Goal: Transaction & Acquisition: Purchase product/service

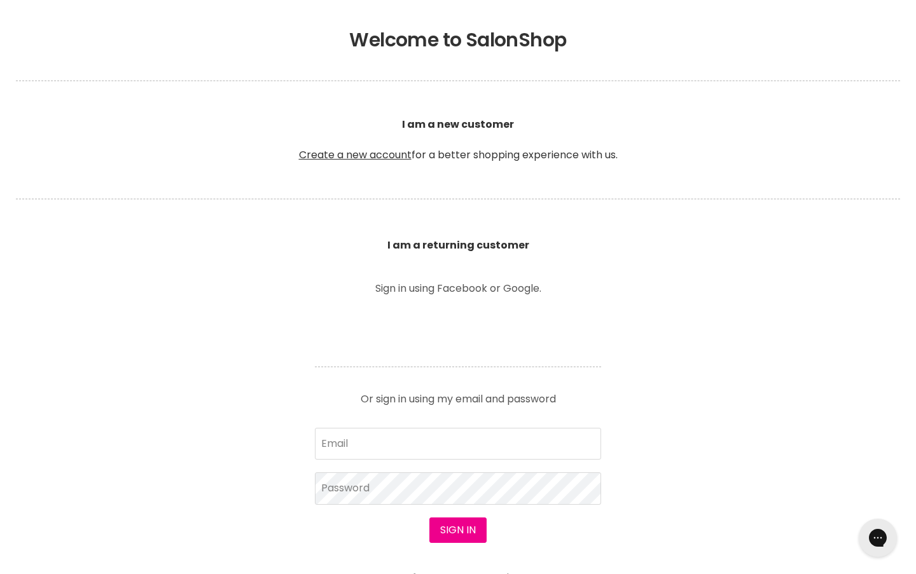
scroll to position [260, 0]
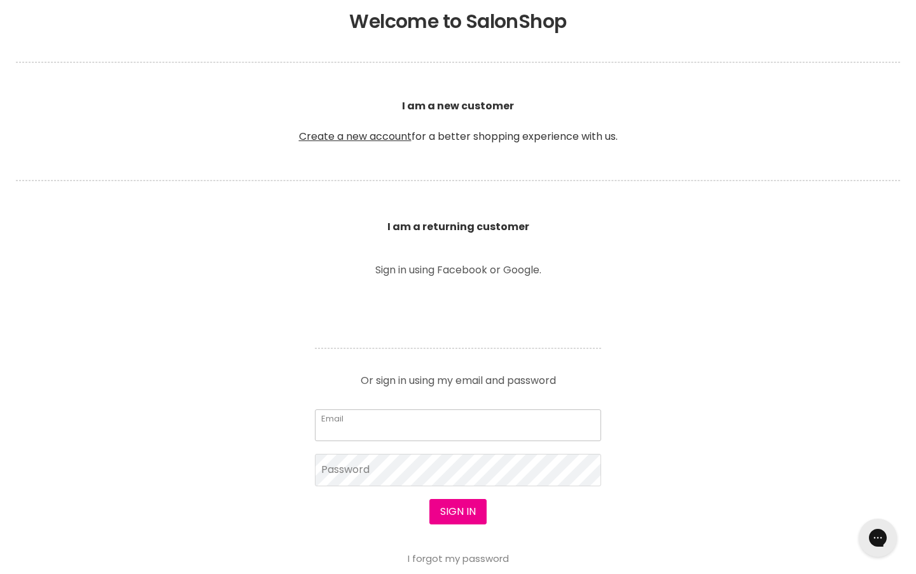
click at [394, 419] on input "Email" at bounding box center [458, 425] width 286 height 32
click at [418, 422] on input "Email" at bounding box center [458, 425] width 286 height 32
click at [418, 422] on input "Email" at bounding box center [458, 426] width 286 height 32
type input "kellsayyy@gmail.com"
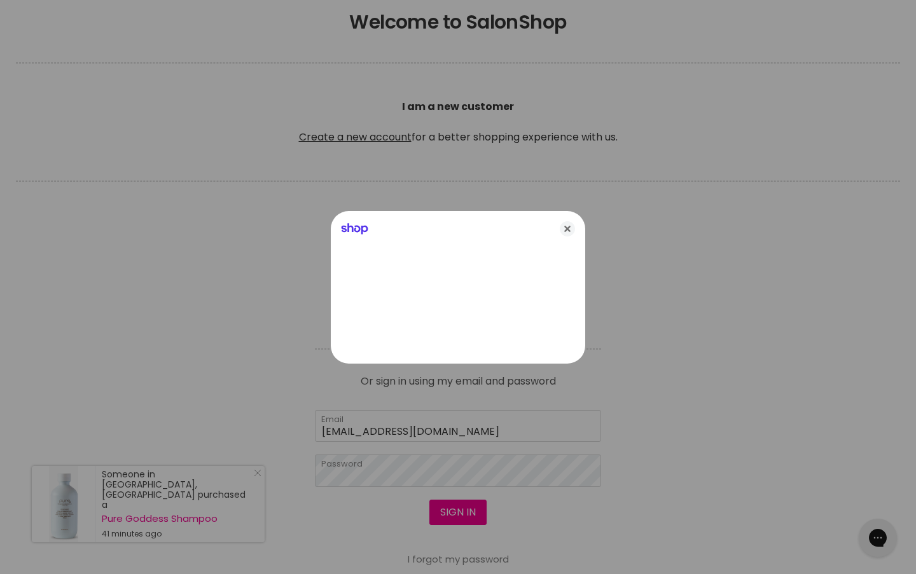
click at [458, 511] on div at bounding box center [458, 287] width 916 height 574
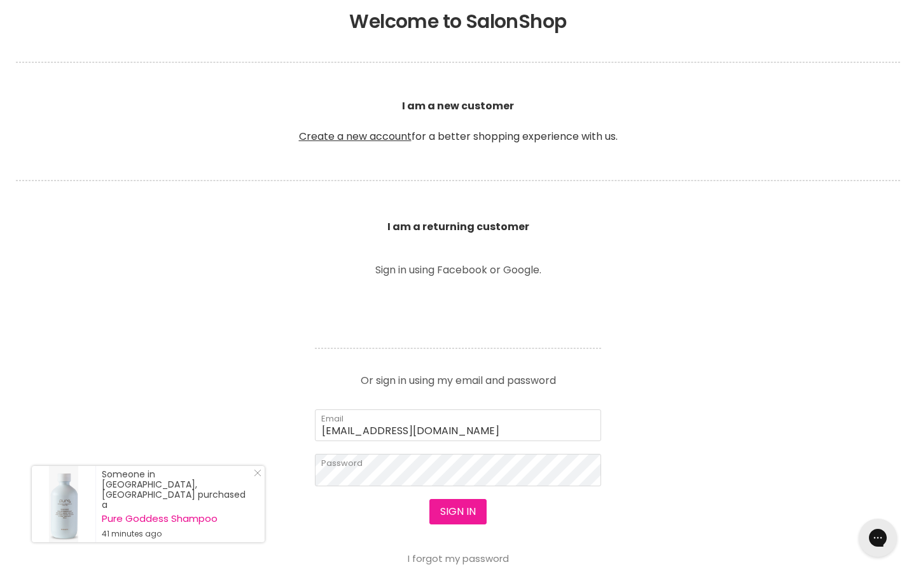
click at [458, 511] on button "Sign in" at bounding box center [457, 511] width 57 height 25
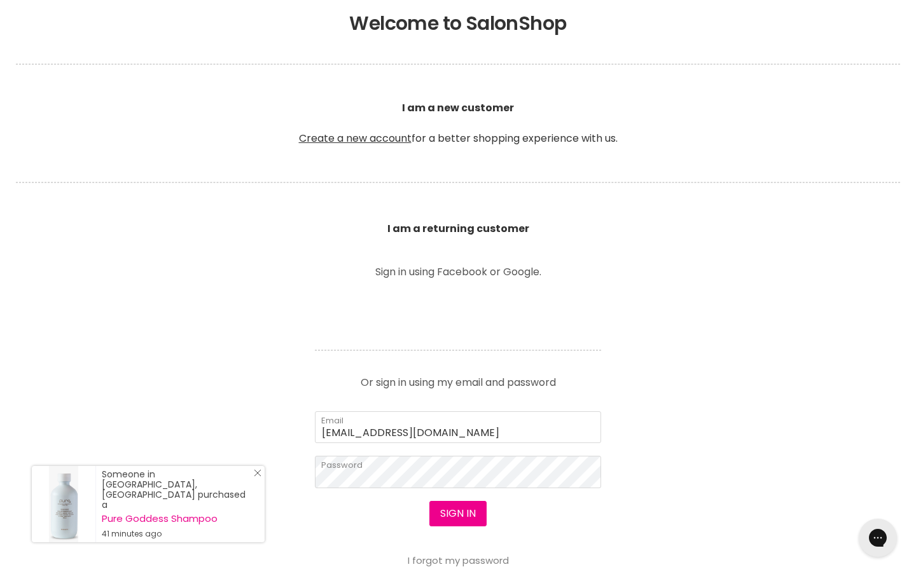
click at [256, 477] on icon "Close Icon" at bounding box center [258, 473] width 8 height 8
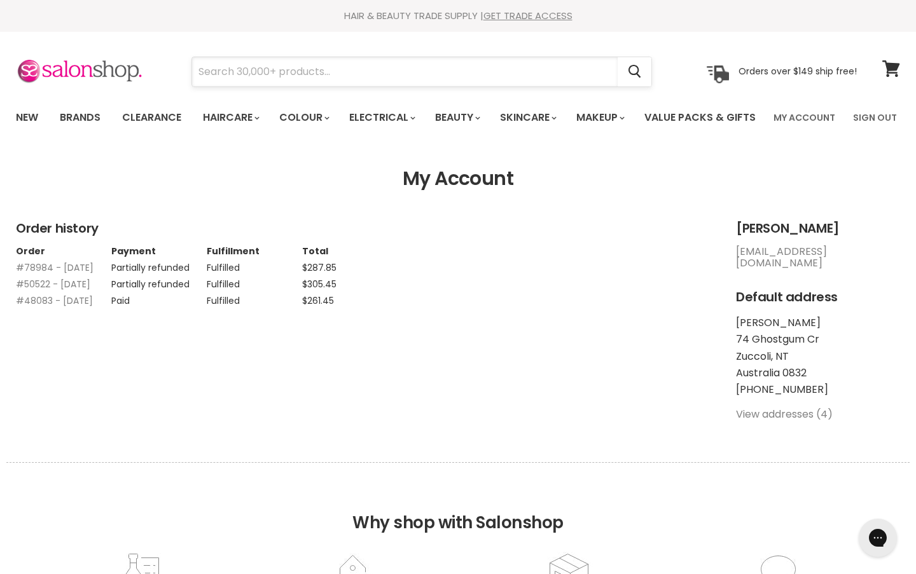
click at [416, 64] on input "Search" at bounding box center [404, 71] width 425 height 29
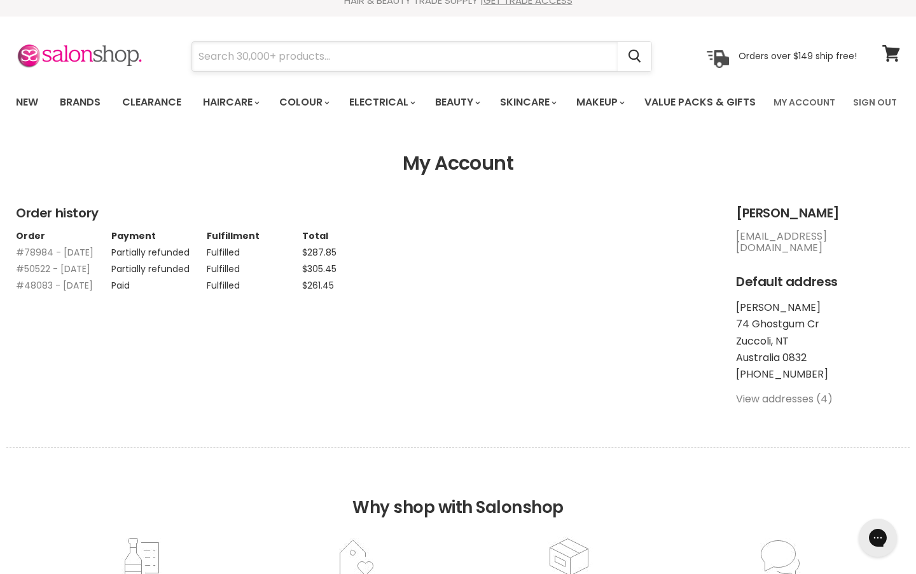
scroll to position [17, 0]
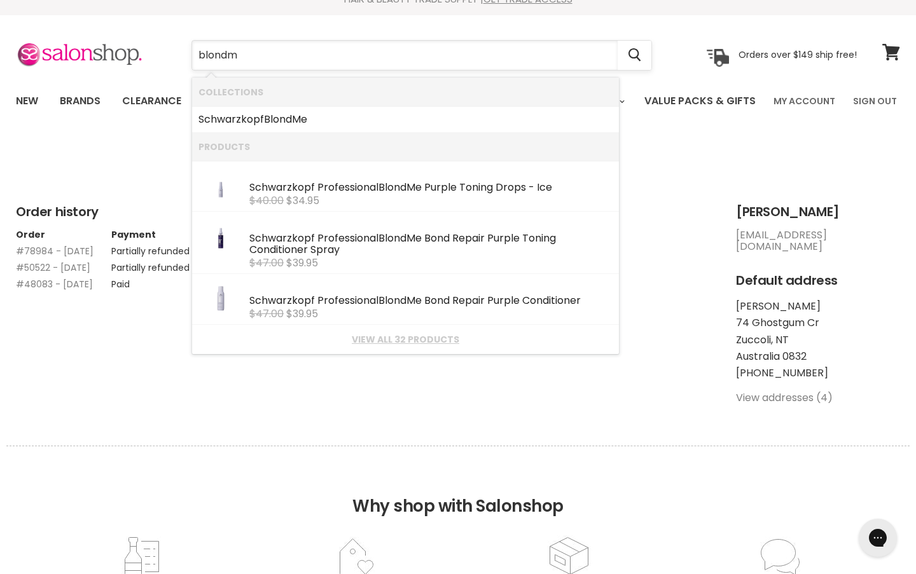
type input "blondme"
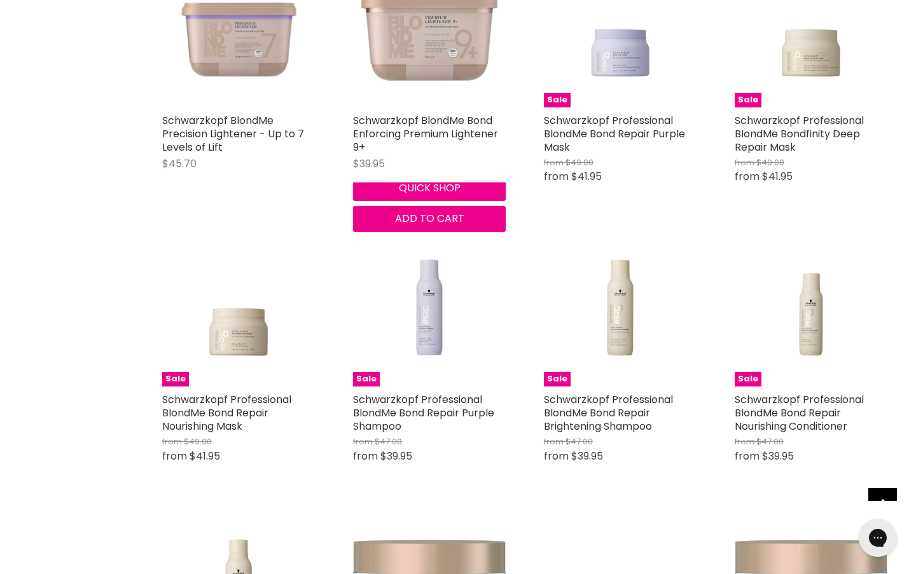
scroll to position [893, 0]
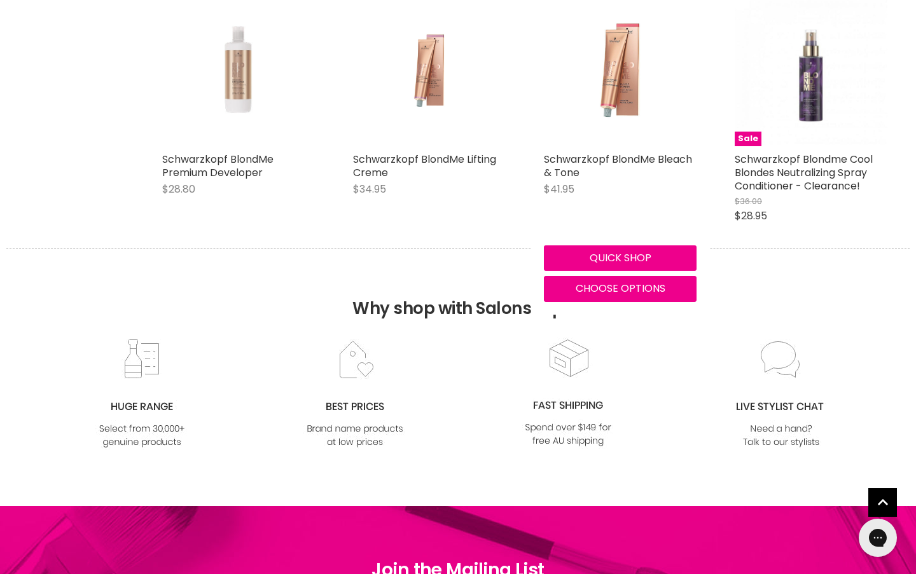
scroll to position [2251, 0]
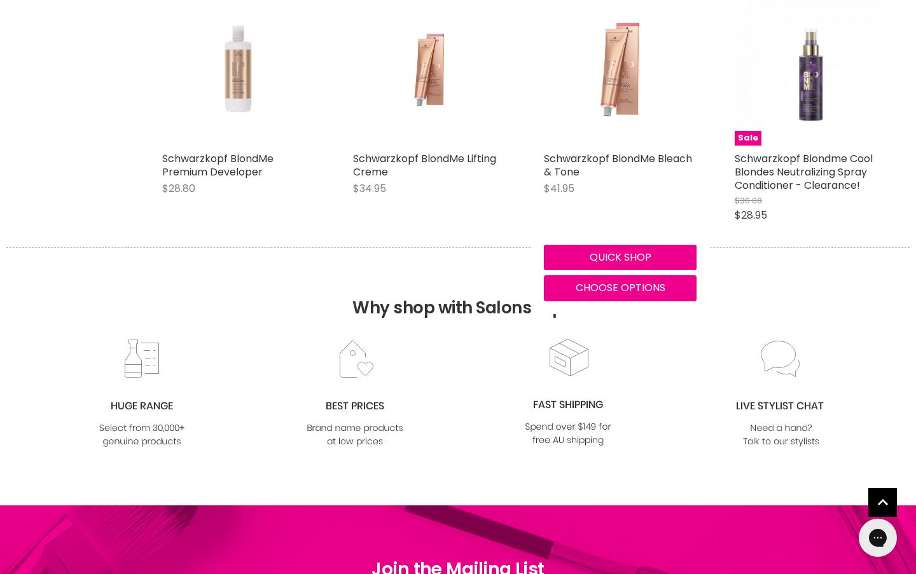
click at [595, 144] on img "Main content" at bounding box center [620, 69] width 102 height 153
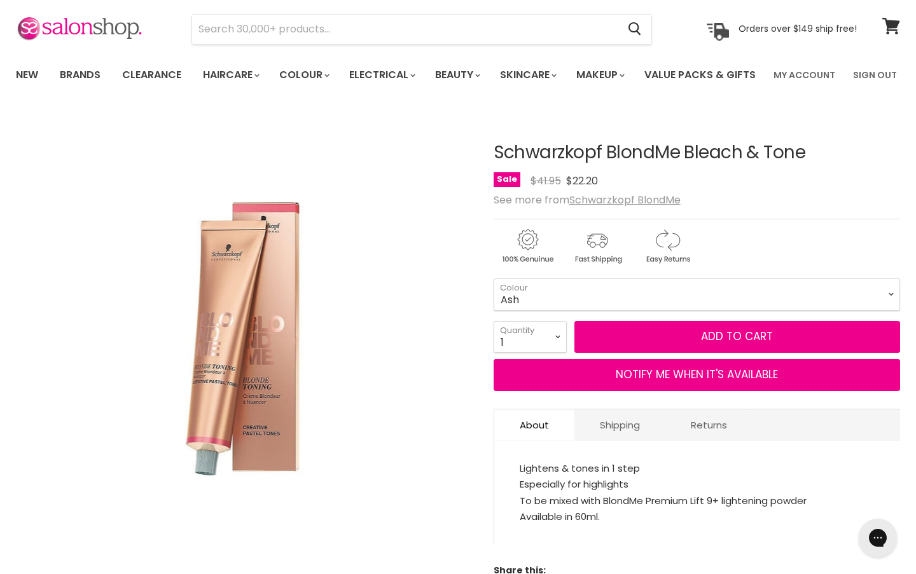
scroll to position [89, 0]
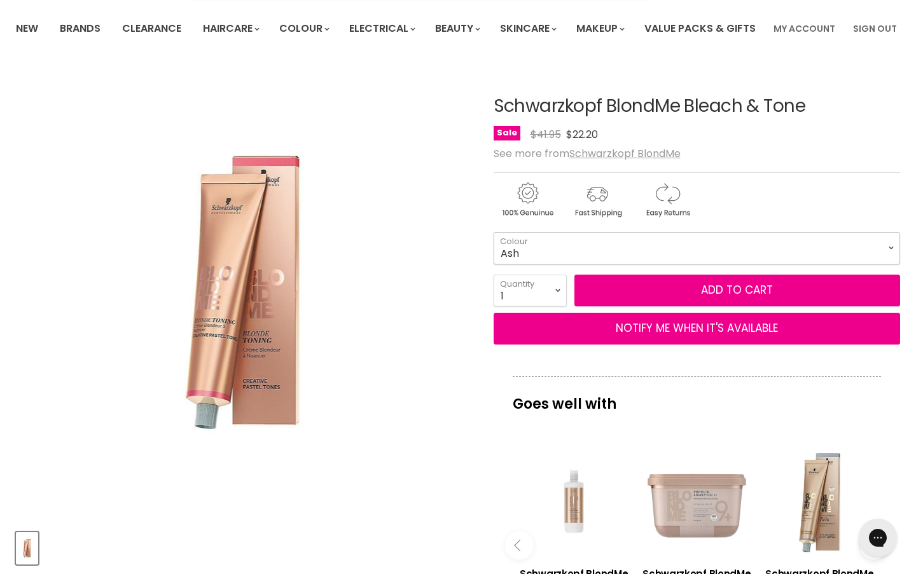
click at [666, 264] on select "Cool Ash" at bounding box center [696, 248] width 406 height 32
click at [493, 264] on select "Cool Ash" at bounding box center [696, 248] width 406 height 32
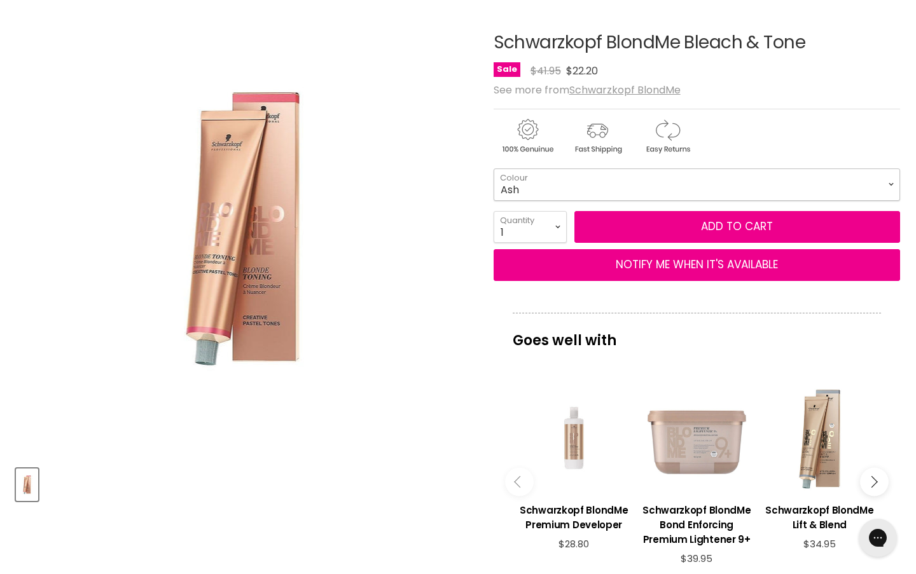
scroll to position [148, 0]
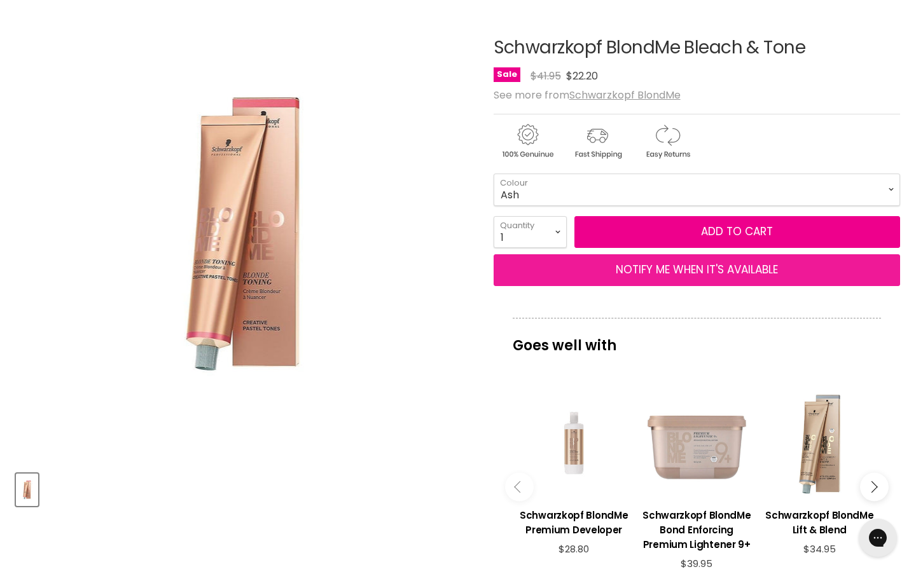
click at [722, 286] on button "NOTIFY ME WHEN IT'S AVAILABLE" at bounding box center [696, 270] width 406 height 32
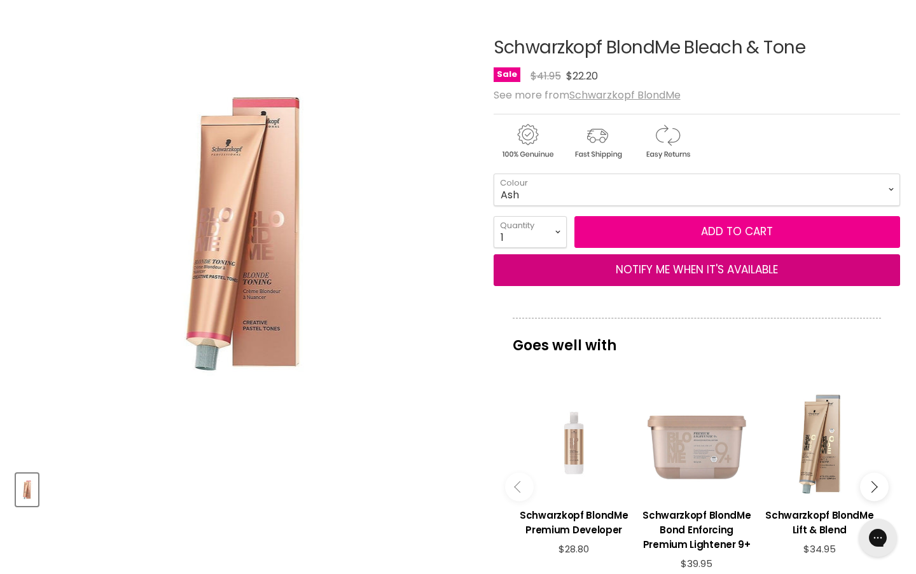
select select "31474582323255"
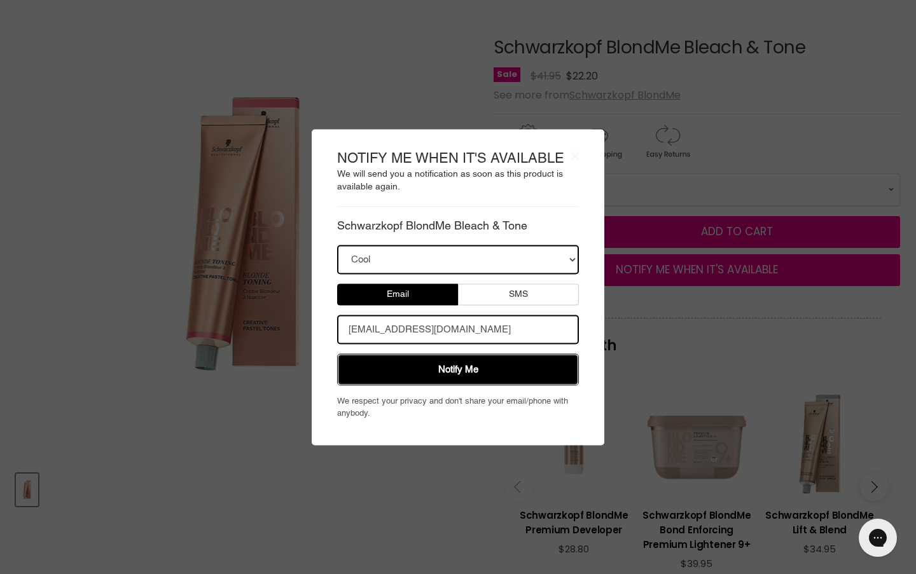
click at [480, 383] on button "Notify Me" at bounding box center [458, 369] width 242 height 32
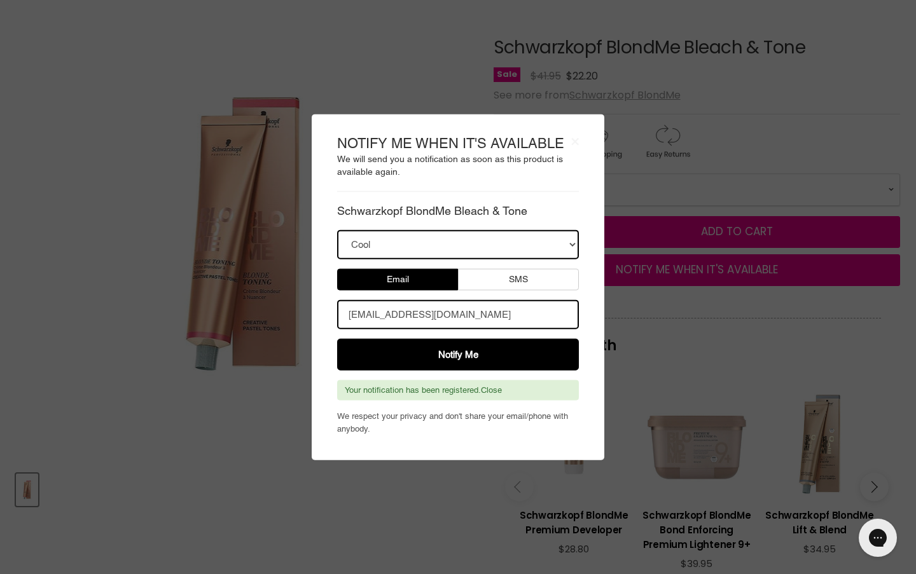
click at [792, 148] on body "× NOTIFY ME WHEN IT'S AVAILABLE We will send you a notification as soon as this…" at bounding box center [458, 287] width 916 height 574
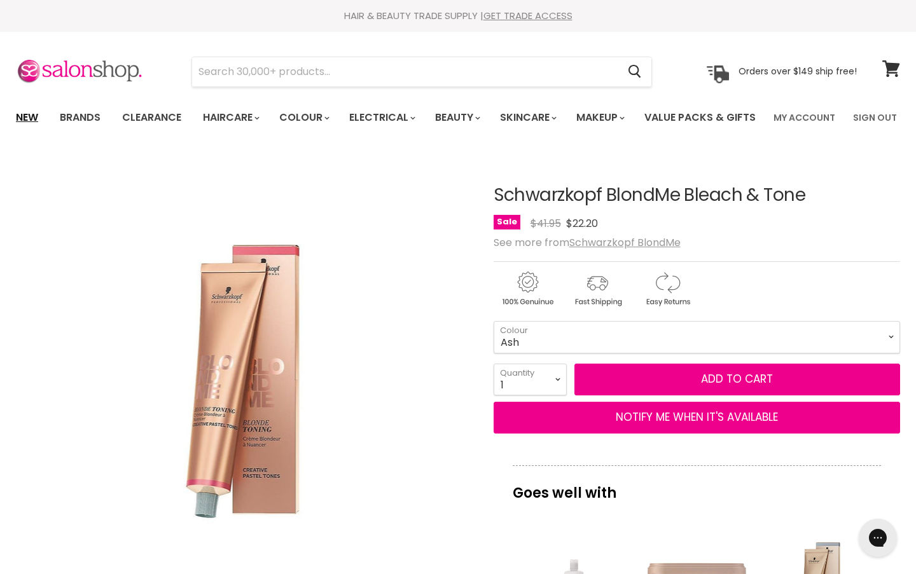
scroll to position [13, 0]
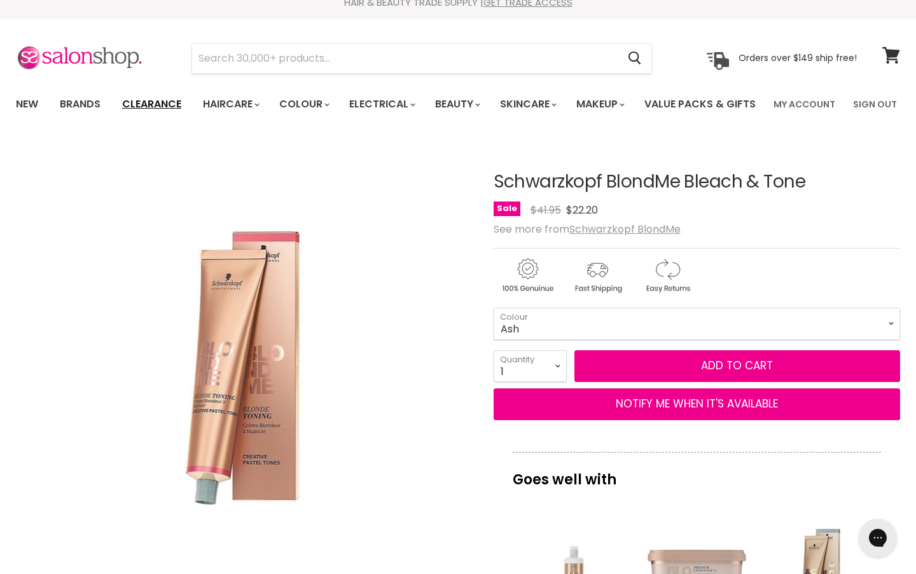
click at [132, 107] on link "Clearance" at bounding box center [152, 104] width 78 height 27
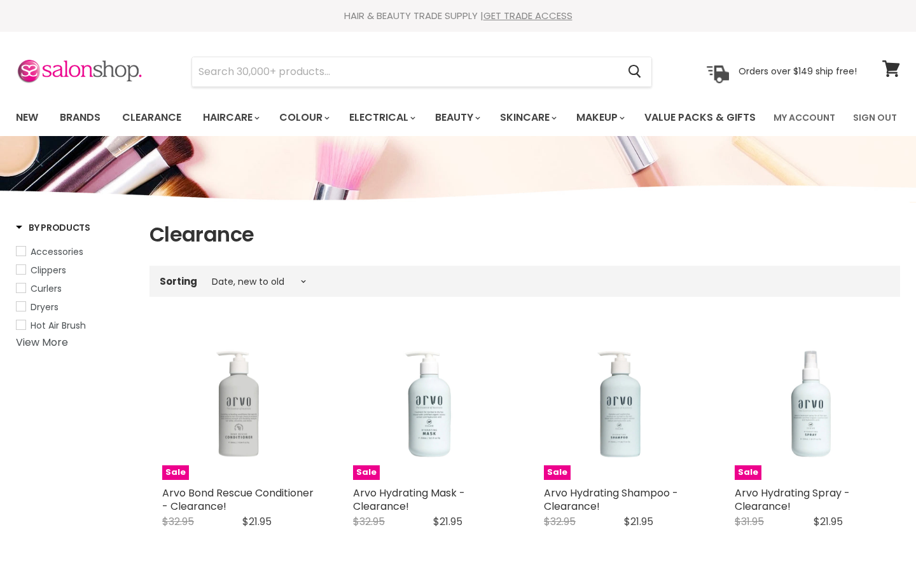
select select "created-descending"
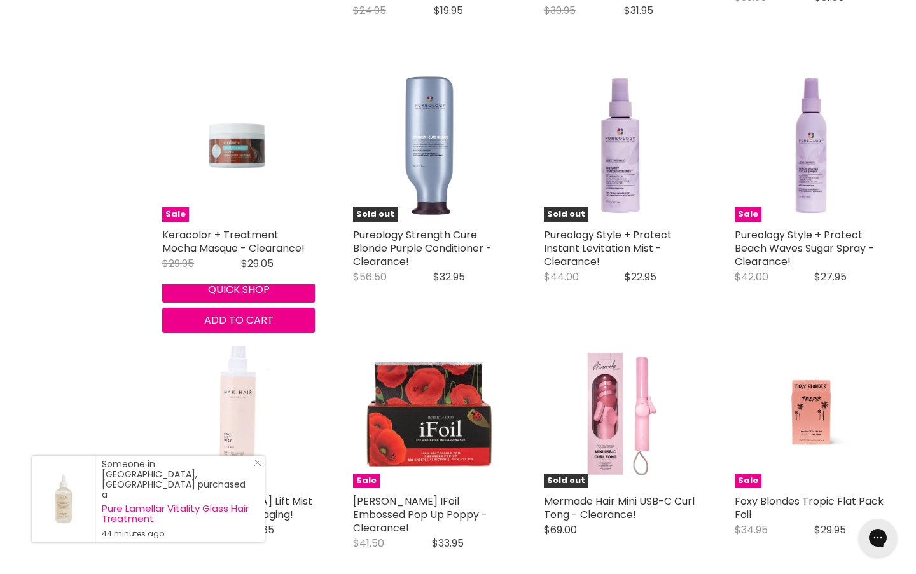
scroll to position [2578, 0]
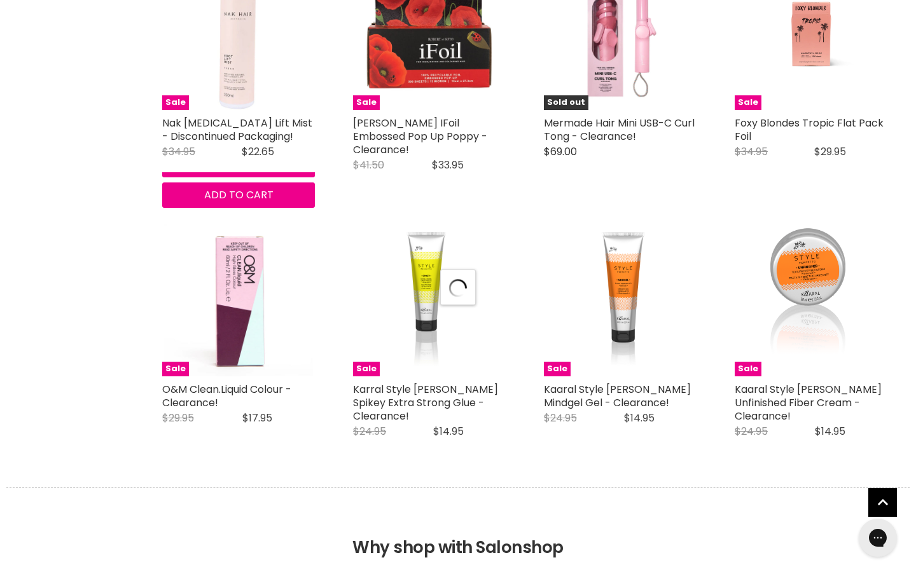
select select "created-descending"
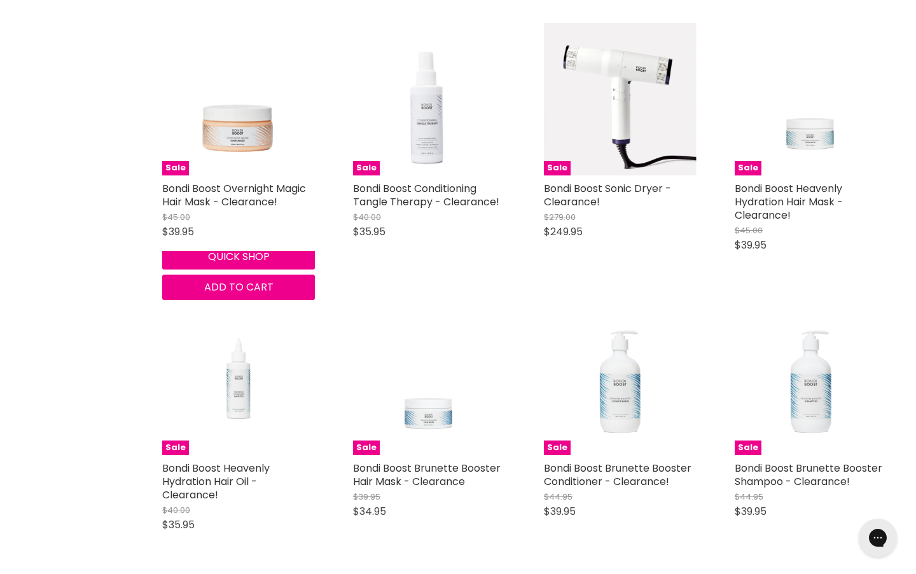
scroll to position [5628, 0]
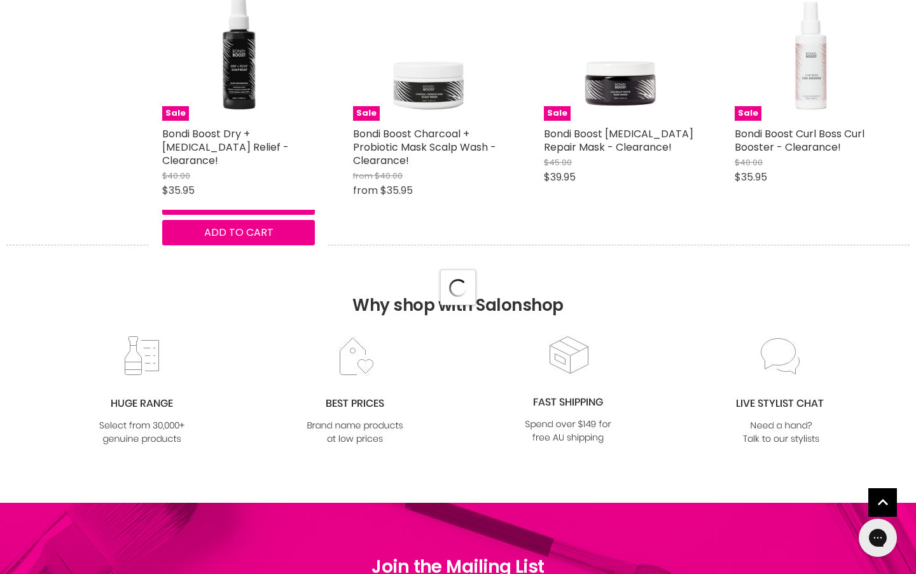
select select "created-descending"
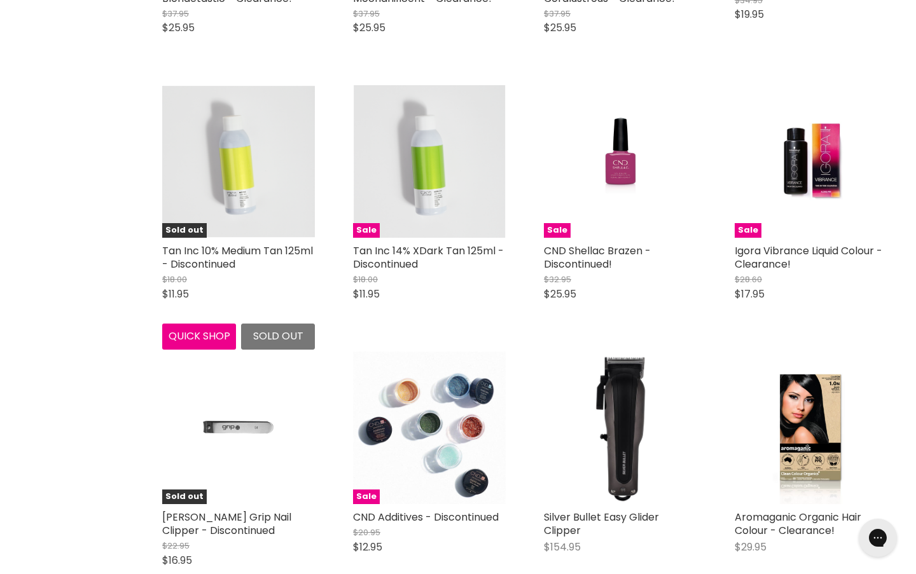
scroll to position [9493, 0]
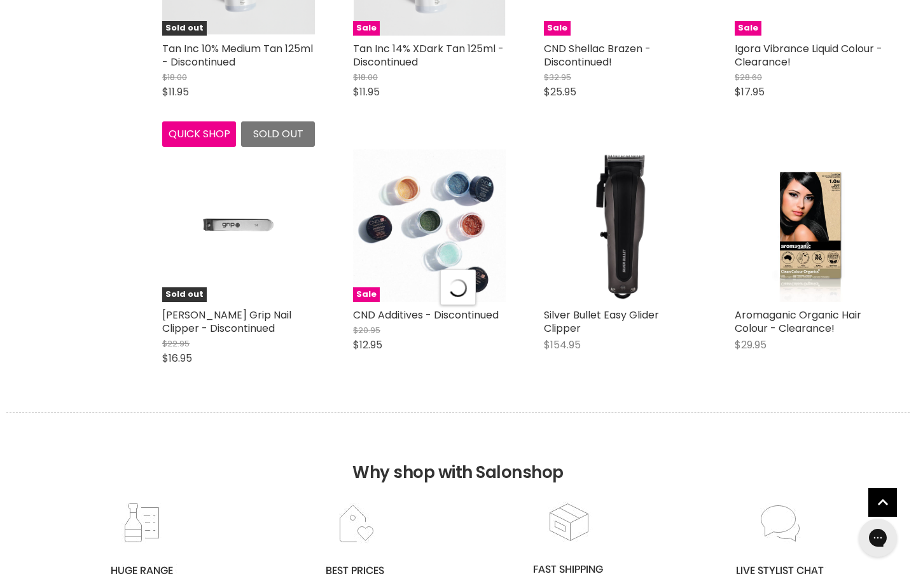
select select "created-descending"
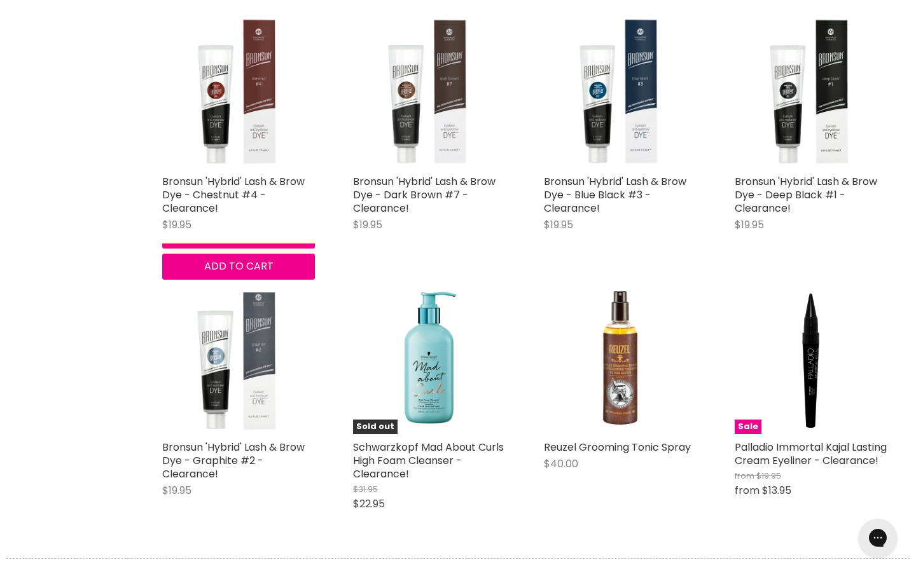
scroll to position [12844, 0]
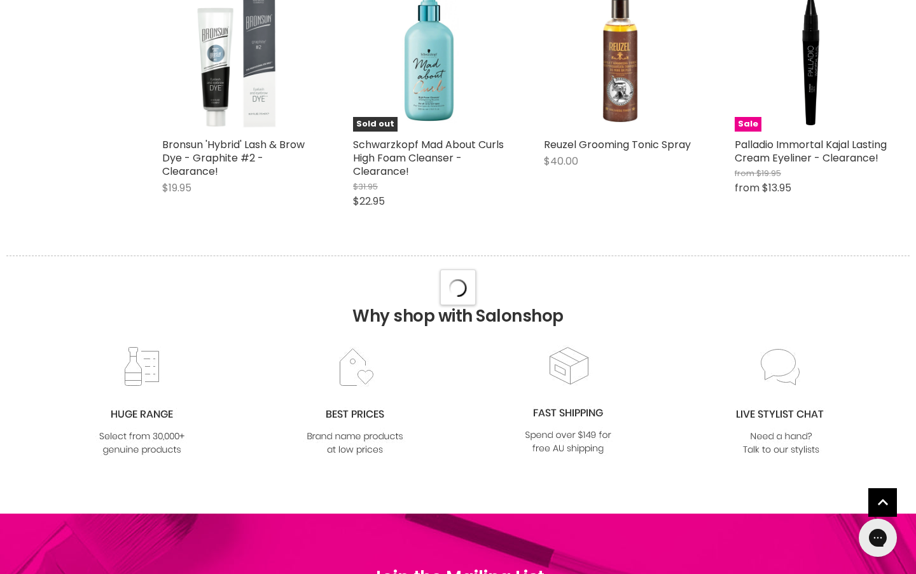
select select "created-descending"
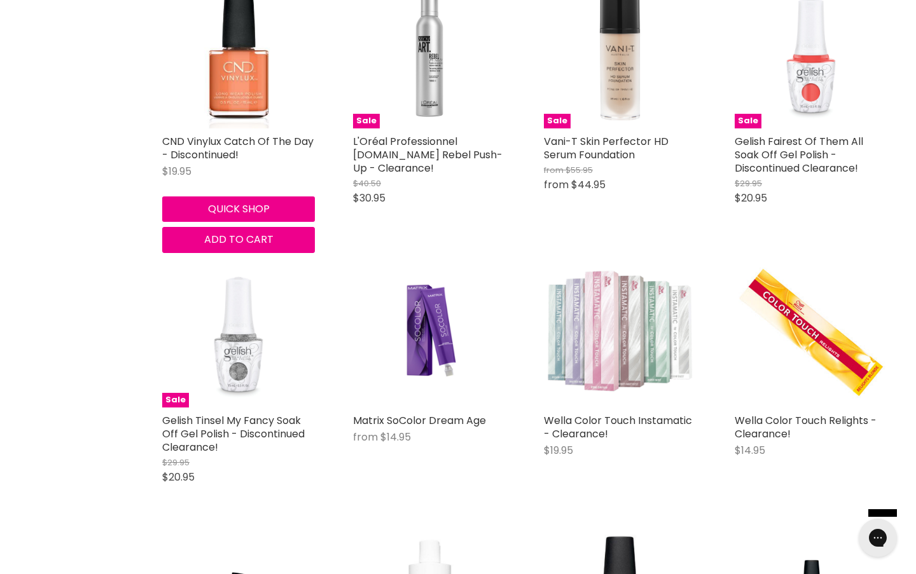
scroll to position [15903, 0]
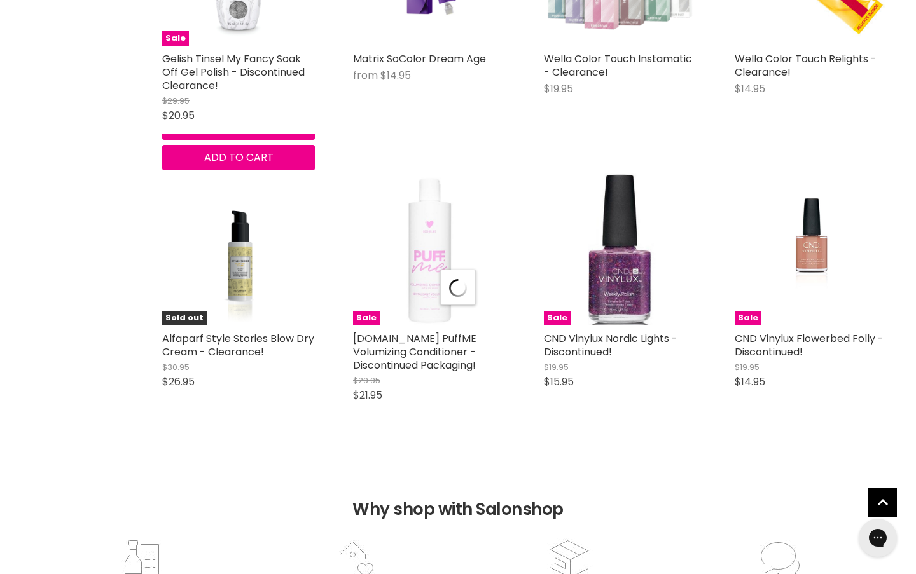
select select "created-descending"
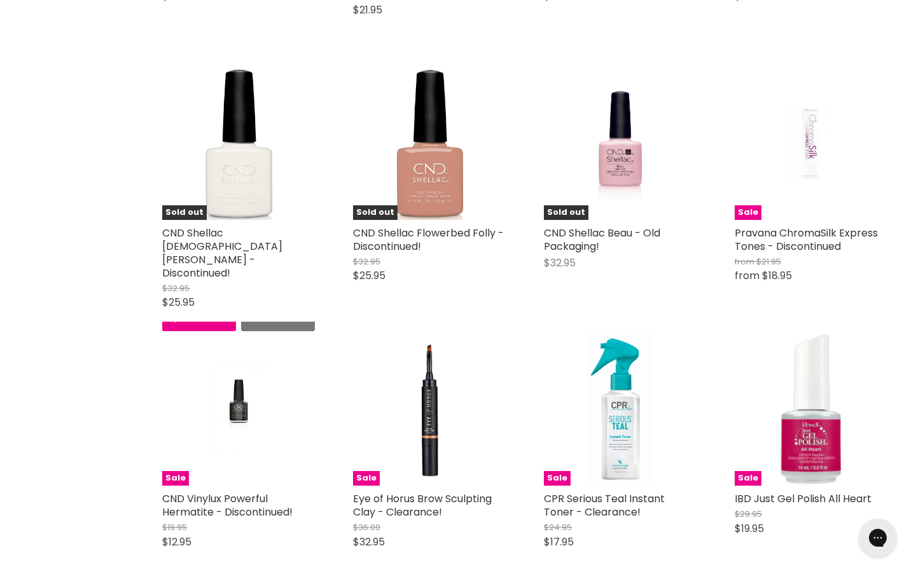
scroll to position [16650, 0]
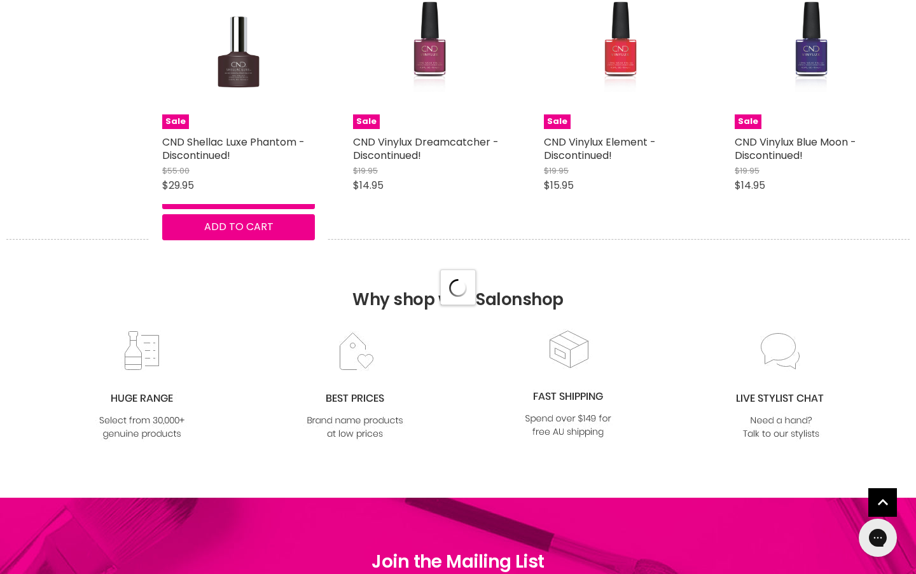
select select "created-descending"
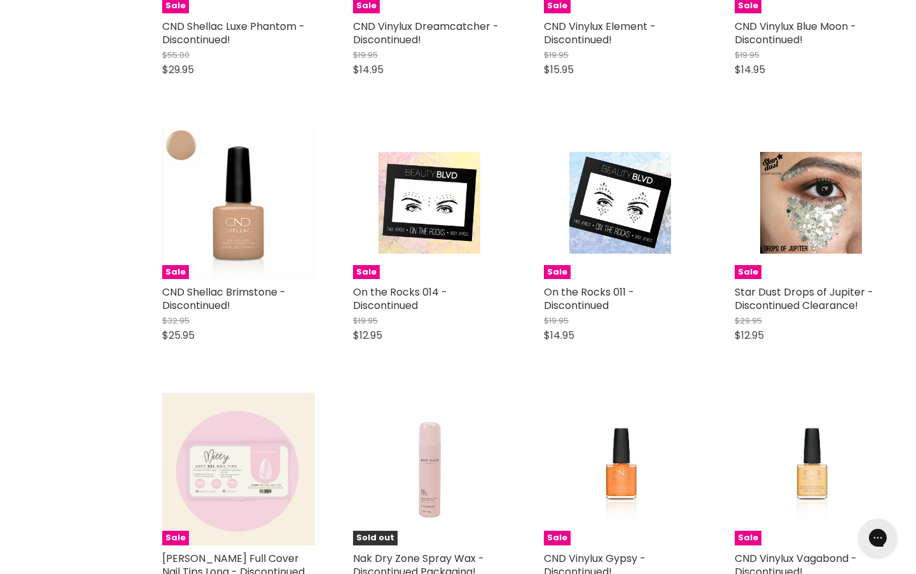
scroll to position [19852, 0]
